Goal: Find specific page/section: Find specific page/section

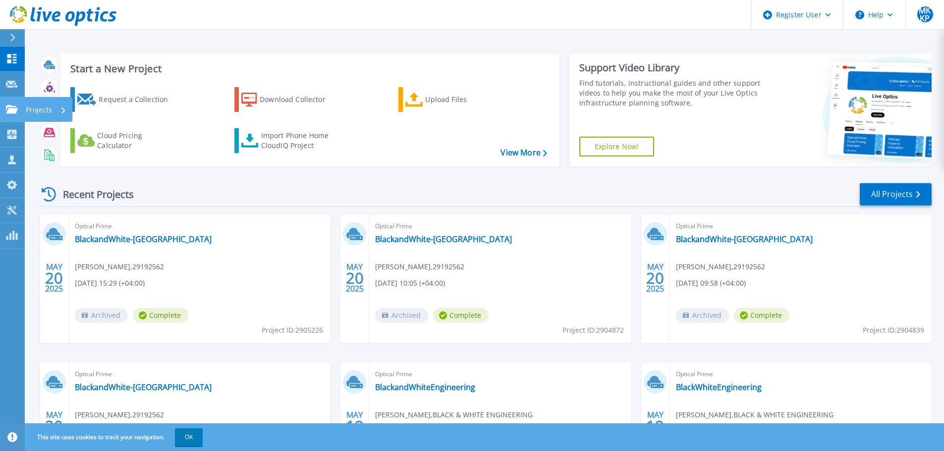
click at [36, 111] on p "Projects" at bounding box center [39, 110] width 26 height 26
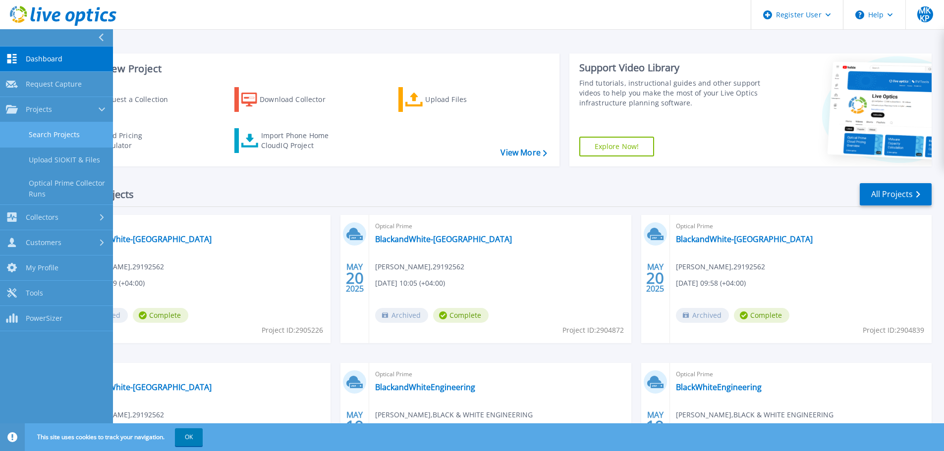
click at [42, 128] on link "Search Projects" at bounding box center [56, 134] width 113 height 25
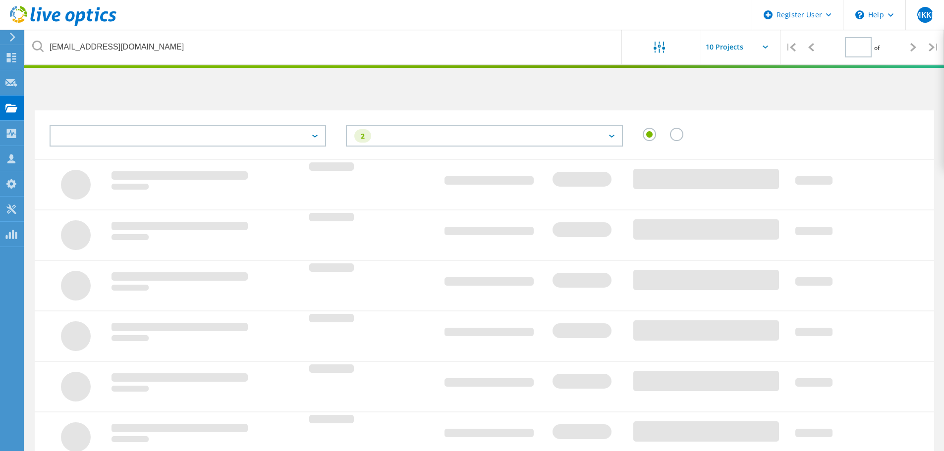
type input "1"
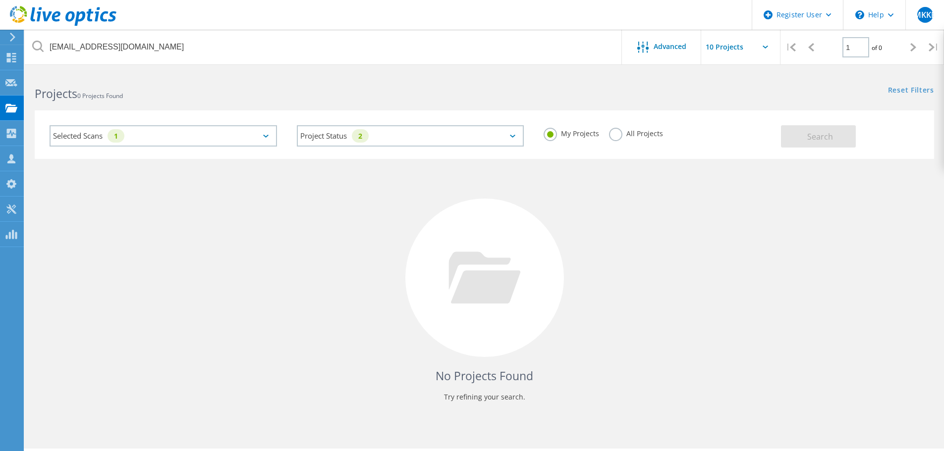
click at [620, 133] on label "All Projects" at bounding box center [636, 132] width 54 height 9
click at [0, 0] on input "All Projects" at bounding box center [0, 0] width 0 height 0
click at [797, 145] on button "Search" at bounding box center [818, 136] width 75 height 22
click at [656, 43] on span "Advanced" at bounding box center [670, 46] width 33 height 7
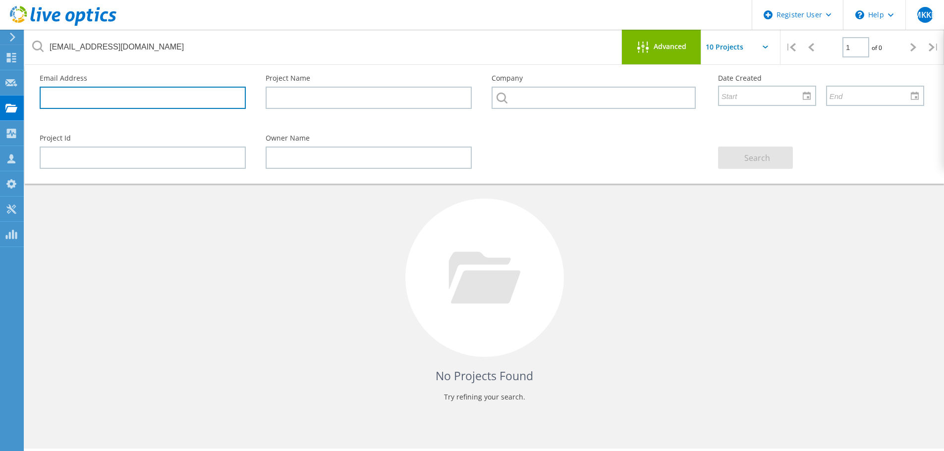
click at [176, 98] on input "text" at bounding box center [143, 98] width 206 height 22
paste input "nrodriguez@mhbland.com"
type input "nrodriguez@mhbland.com"
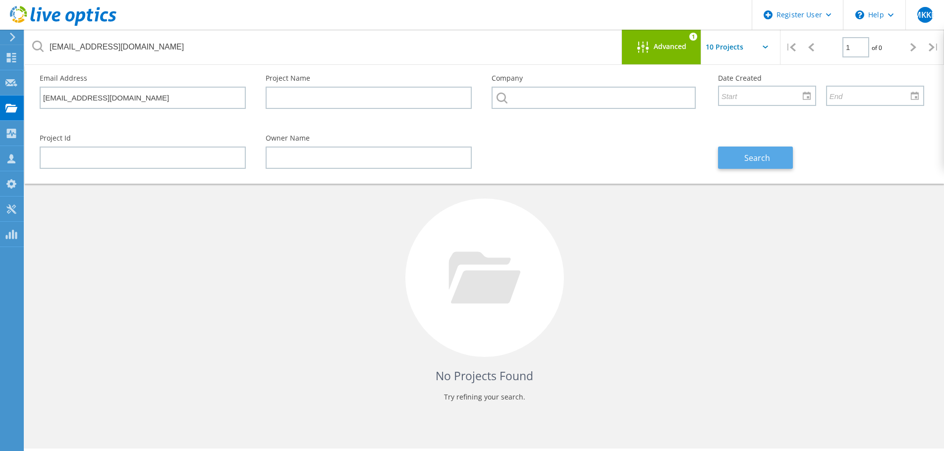
click at [737, 166] on button "Search" at bounding box center [755, 158] width 75 height 22
